Goal: Use online tool/utility: Utilize a website feature to perform a specific function

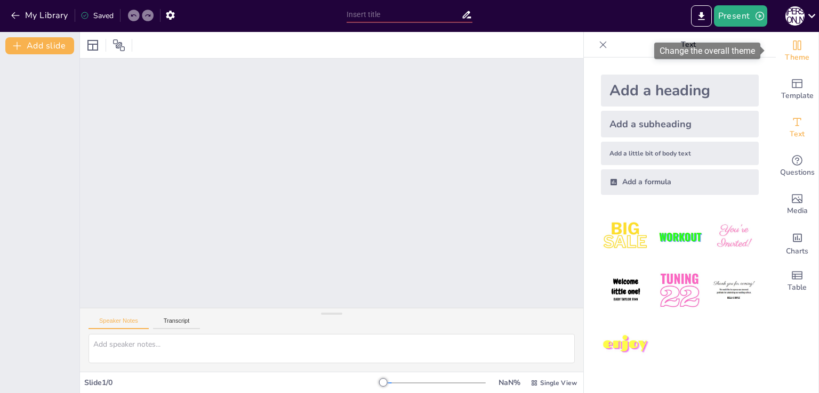
click at [791, 43] on icon "Change the overall theme" at bounding box center [797, 45] width 13 height 13
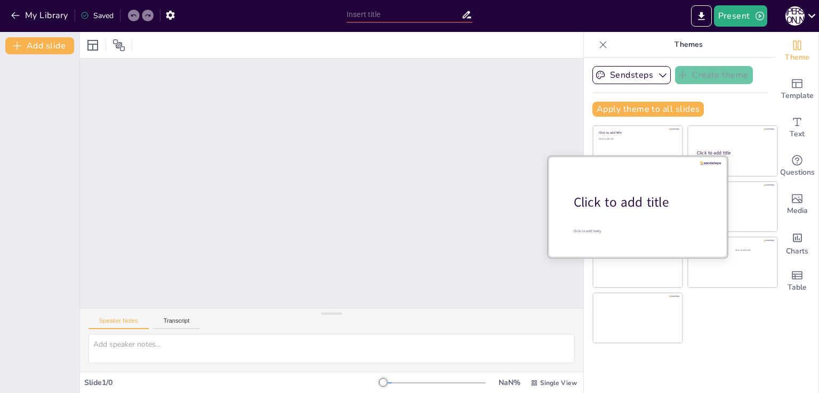
click at [636, 199] on span "Click to add title" at bounding box center [621, 203] width 95 height 18
click at [657, 226] on div at bounding box center [637, 206] width 179 height 101
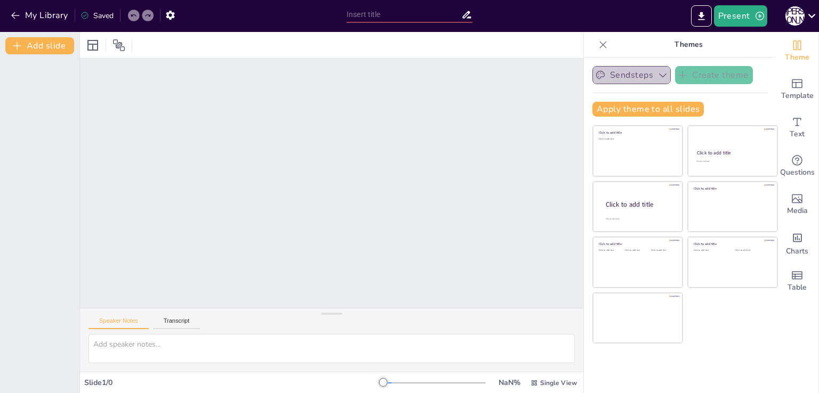
click at [657, 73] on icon "button" at bounding box center [662, 75] width 11 height 11
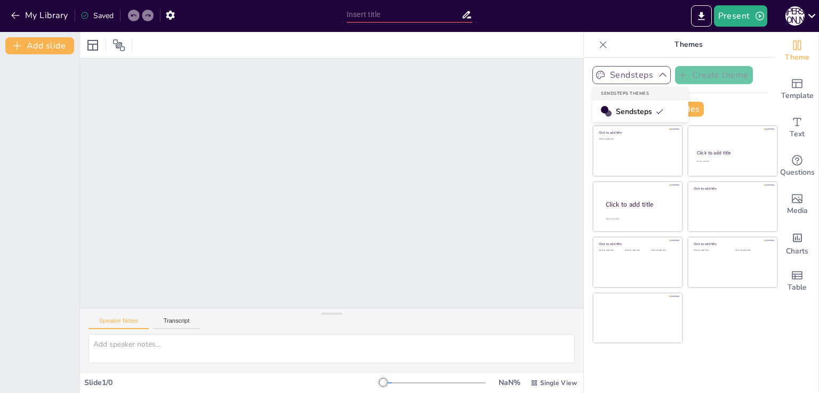
click at [655, 114] on icon at bounding box center [659, 111] width 9 height 9
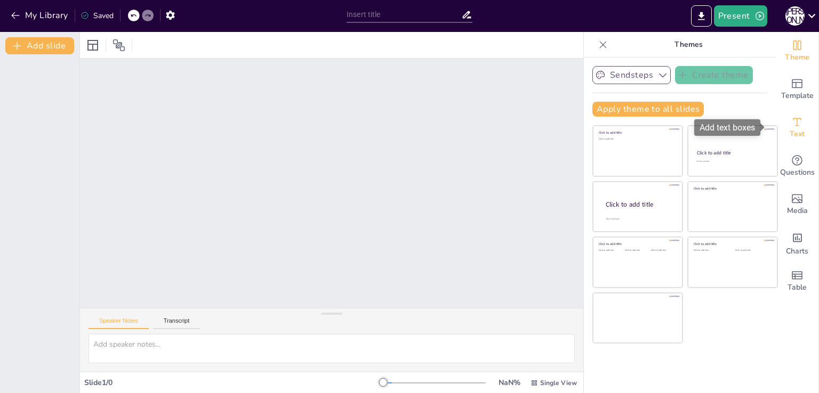
click at [792, 126] on icon "Add text boxes" at bounding box center [797, 122] width 13 height 13
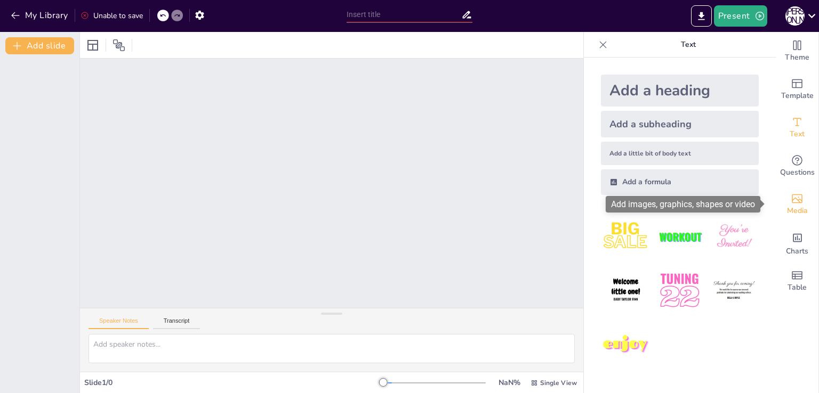
click at [791, 201] on icon "Add images, graphics, shapes or video" at bounding box center [797, 198] width 13 height 13
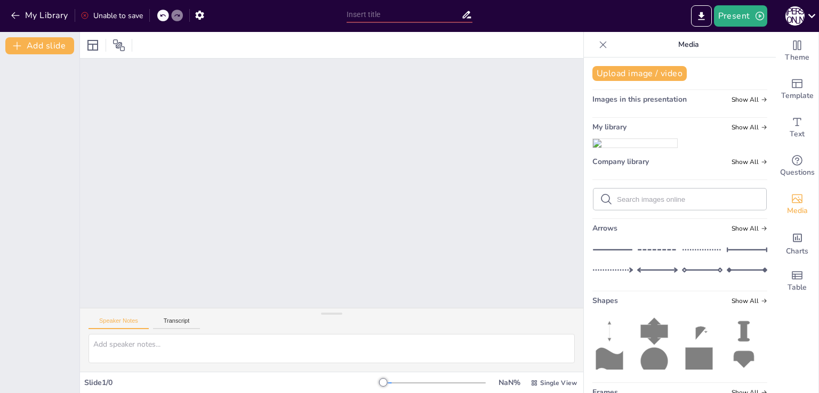
click at [798, 345] on div "Theme Template Text Questions Media Charts Table" at bounding box center [797, 212] width 43 height 361
click at [752, 17] on button "Present" at bounding box center [740, 15] width 53 height 21
click at [759, 43] on li "Preview presentation" at bounding box center [756, 39] width 84 height 17
